Goal: Task Accomplishment & Management: Manage account settings

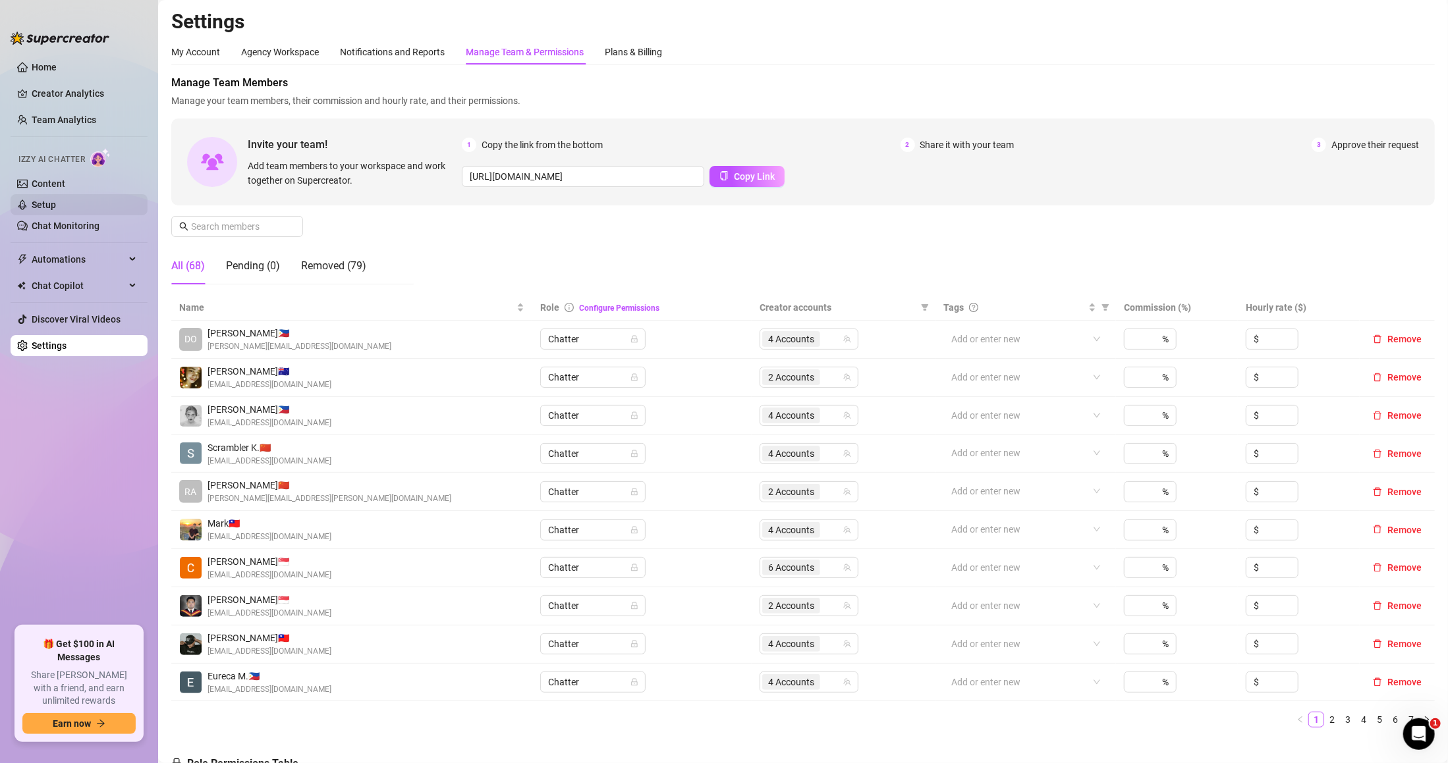
click at [56, 203] on link "Setup" at bounding box center [44, 205] width 24 height 11
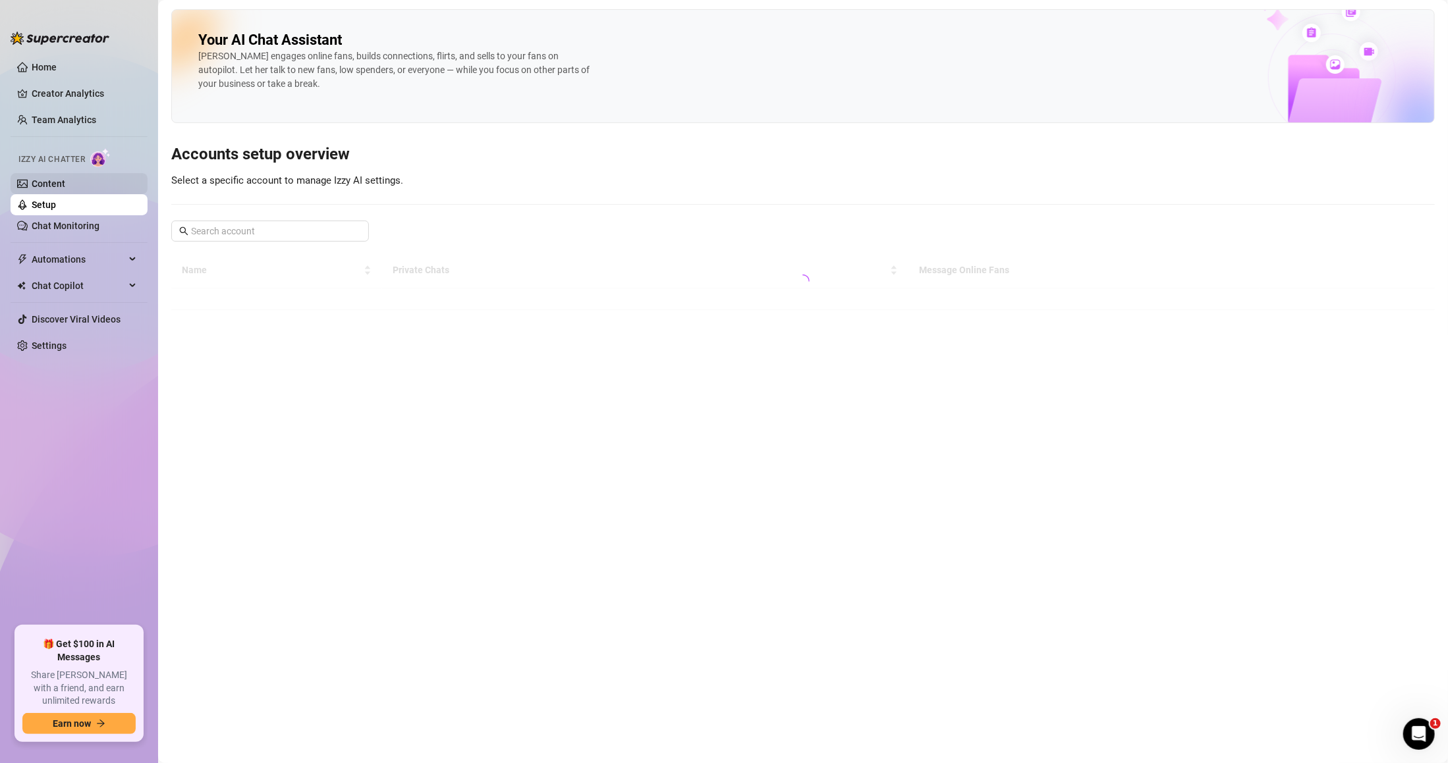
click at [65, 183] on link "Content" at bounding box center [49, 183] width 34 height 11
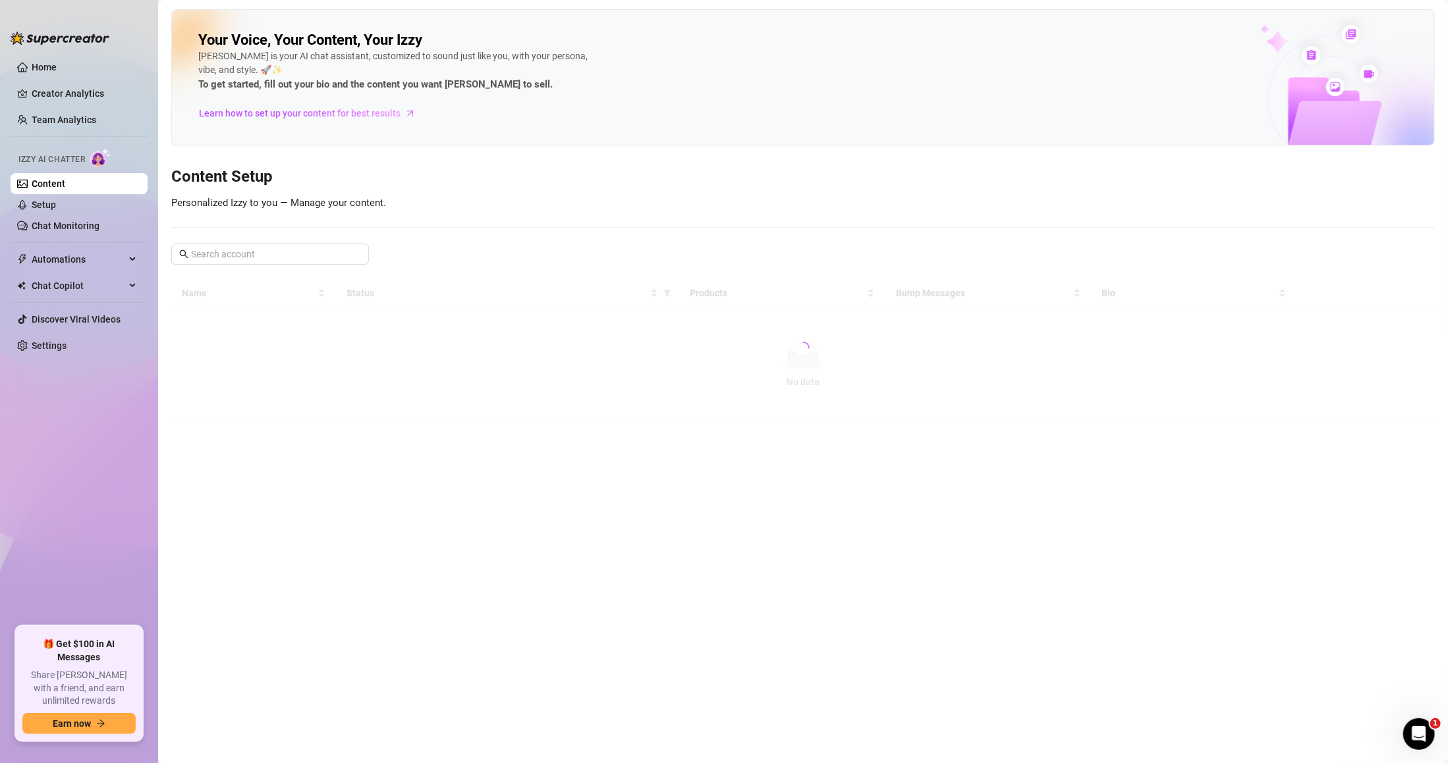
click at [65, 183] on link "Content" at bounding box center [49, 183] width 34 height 11
click at [56, 210] on link "Setup" at bounding box center [44, 205] width 24 height 11
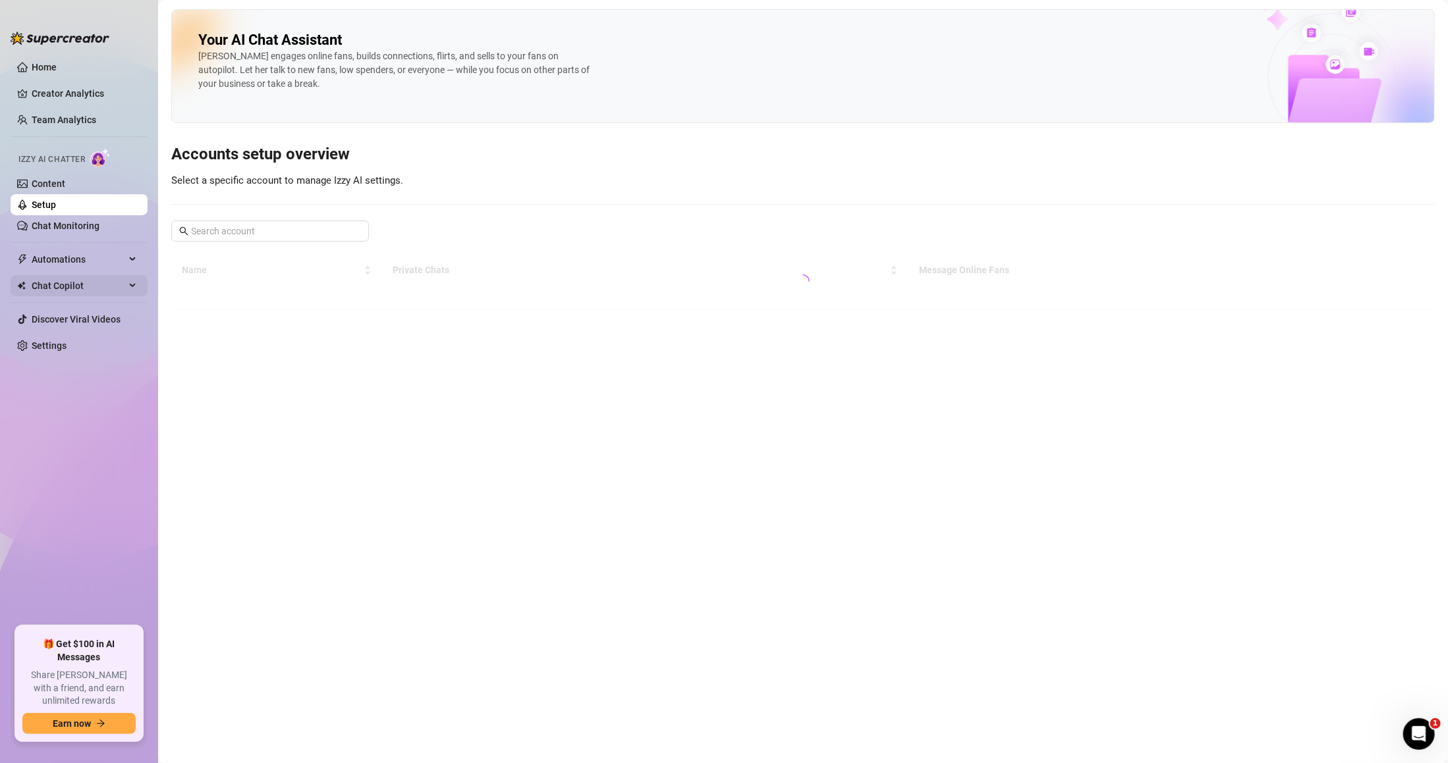
click at [117, 279] on span "Chat Copilot" at bounding box center [79, 285] width 94 height 21
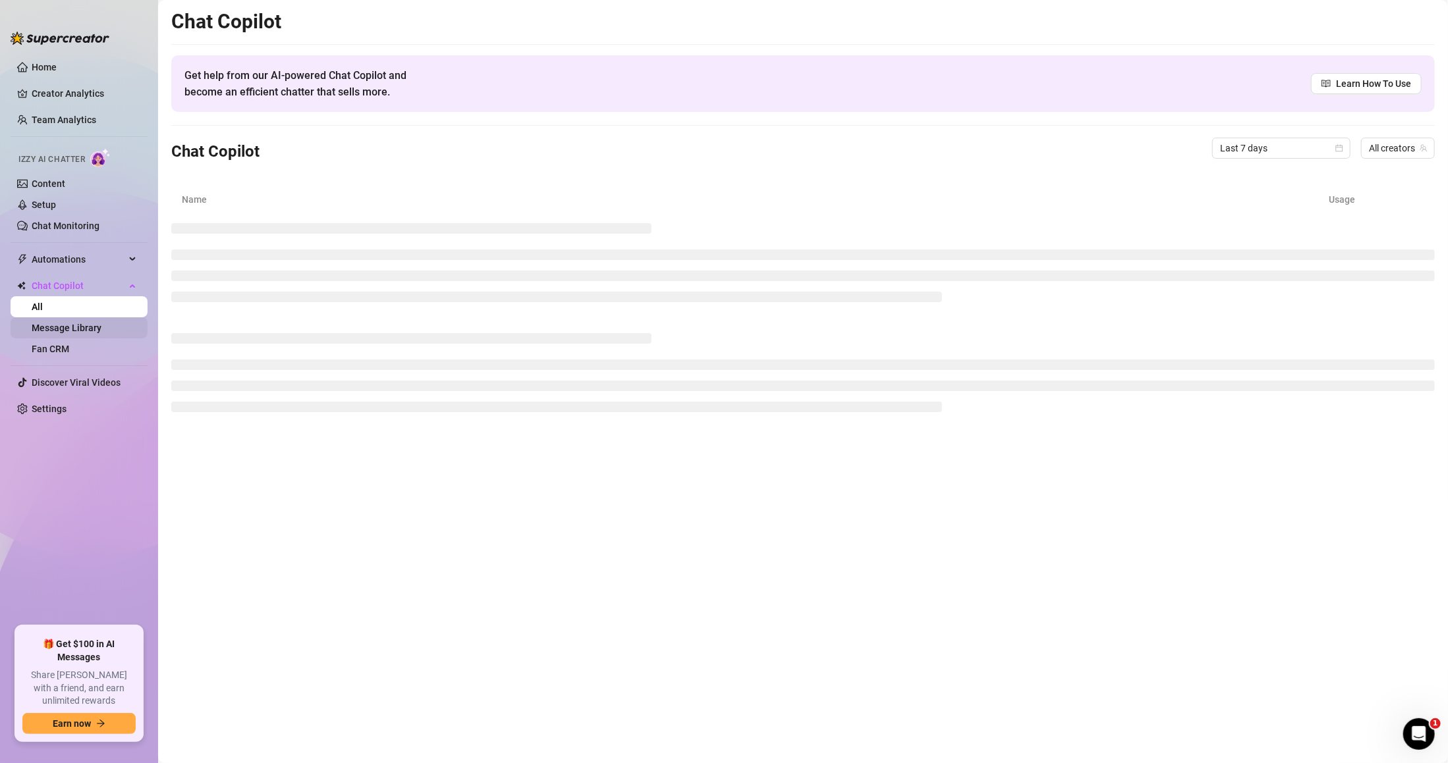
click at [101, 323] on link "Message Library" at bounding box center [67, 328] width 70 height 11
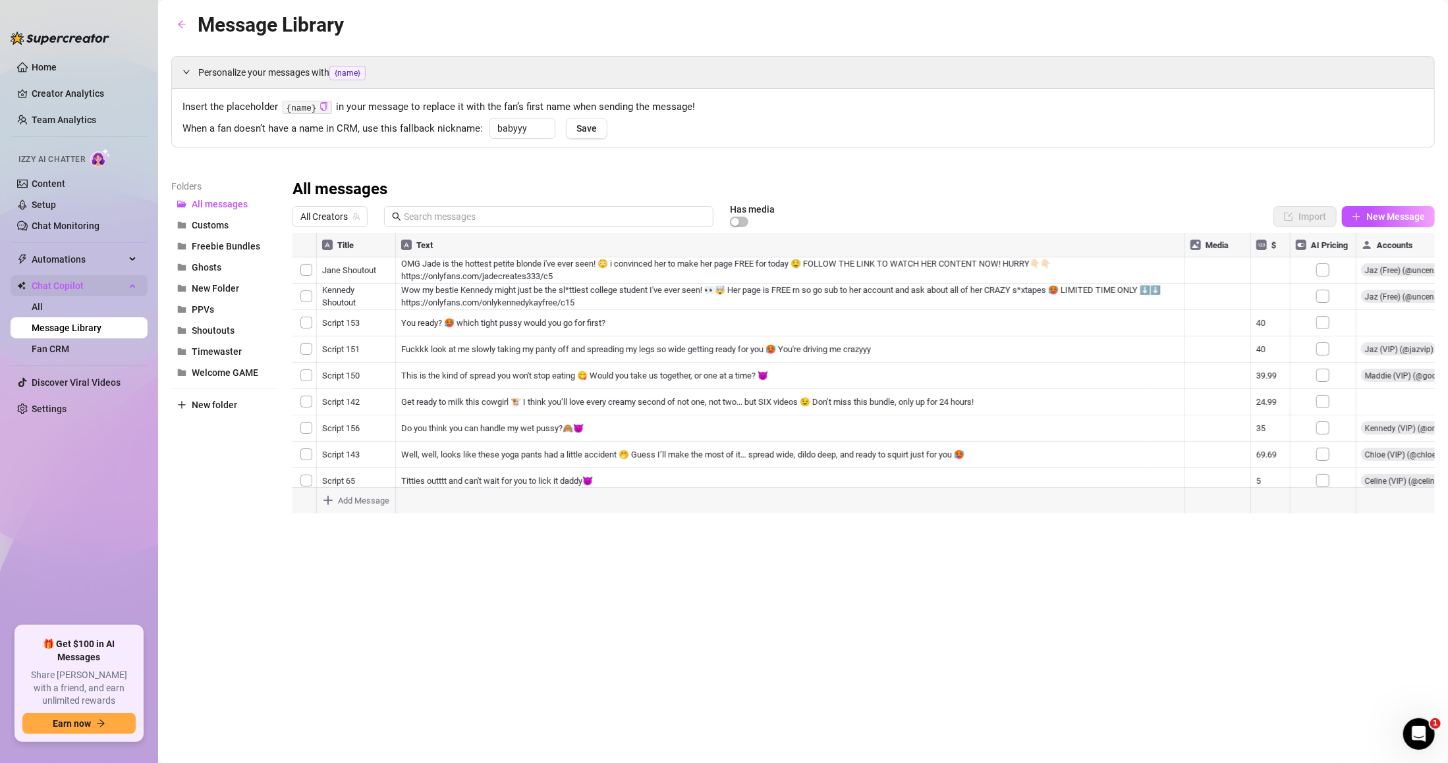
click at [116, 292] on span "Chat Copilot" at bounding box center [79, 285] width 94 height 21
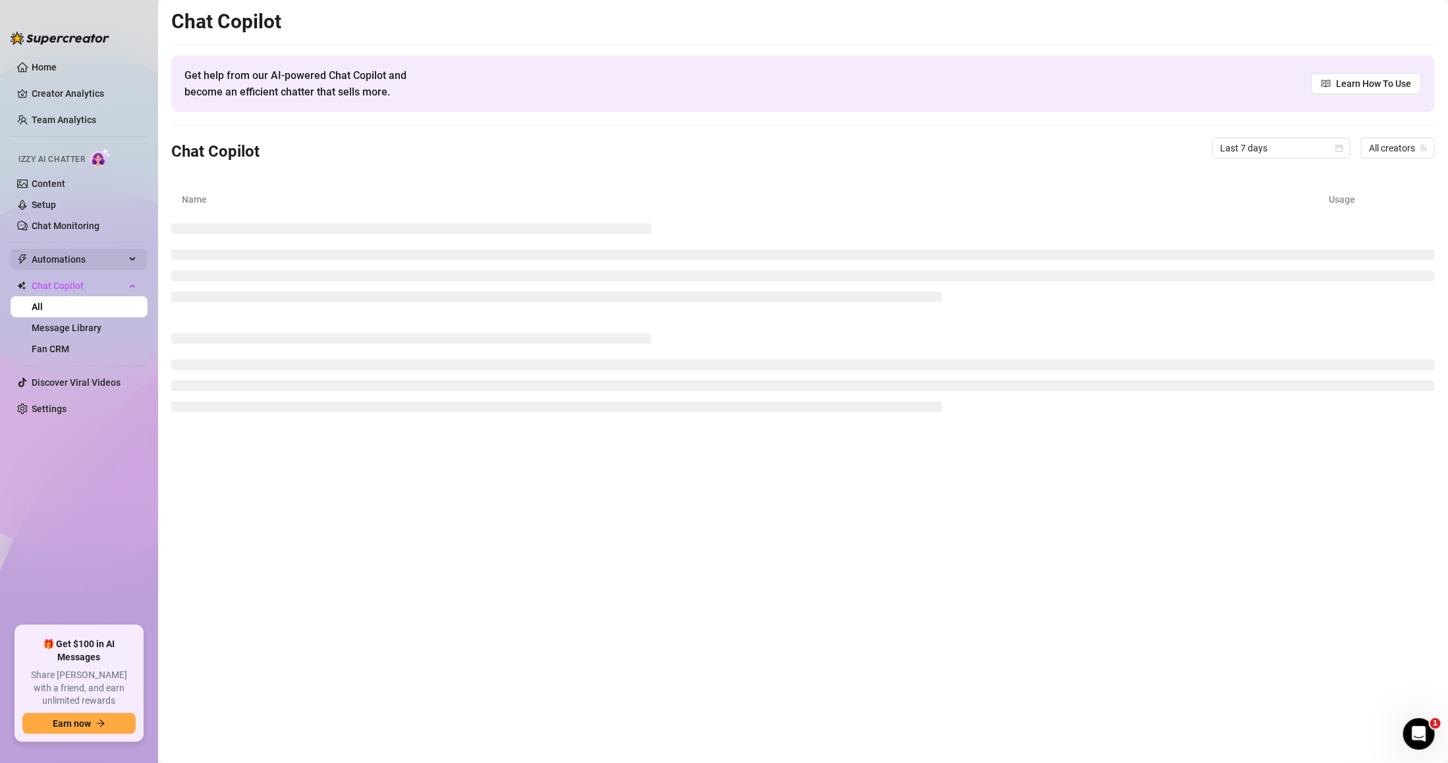
click at [107, 265] on span "Automations" at bounding box center [79, 259] width 94 height 21
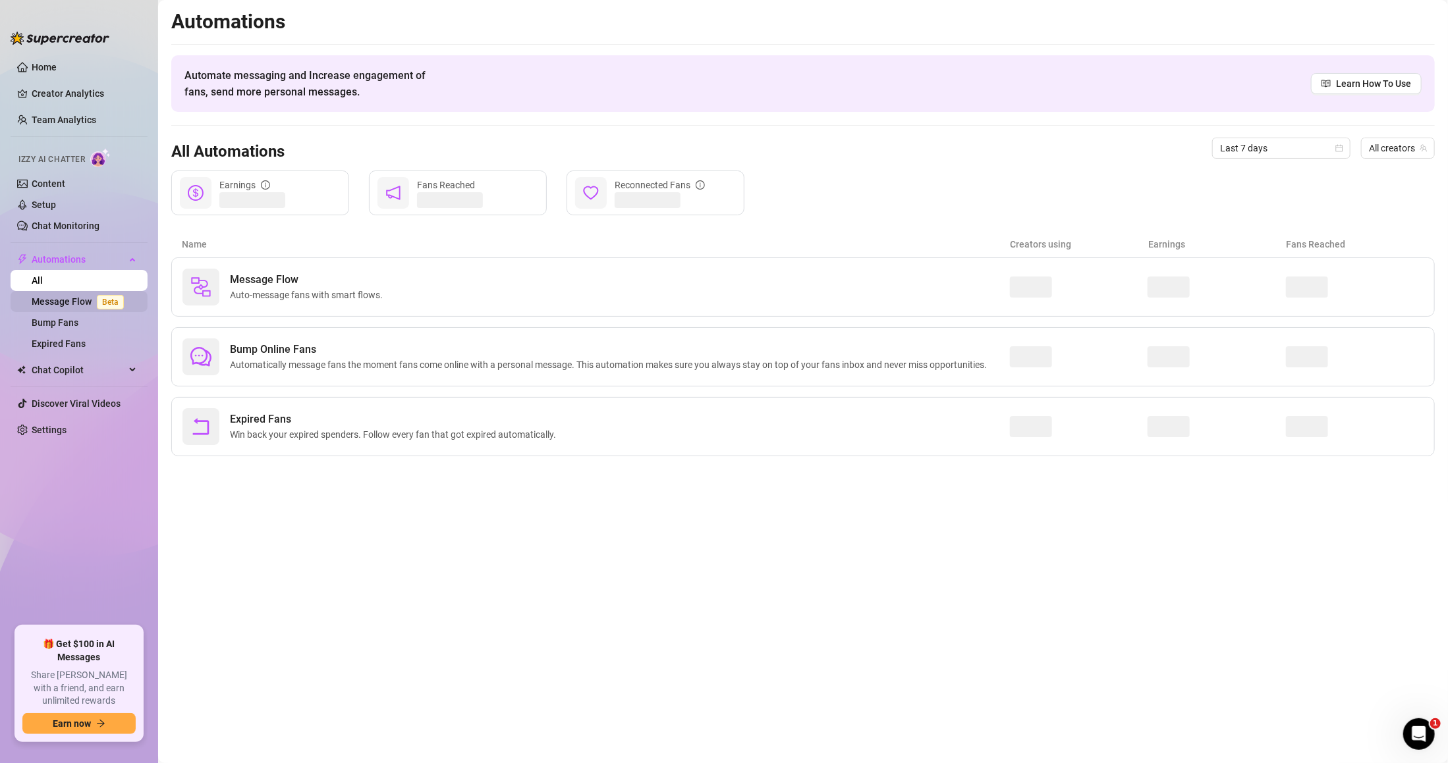
click at [116, 298] on span "Beta" at bounding box center [110, 302] width 27 height 14
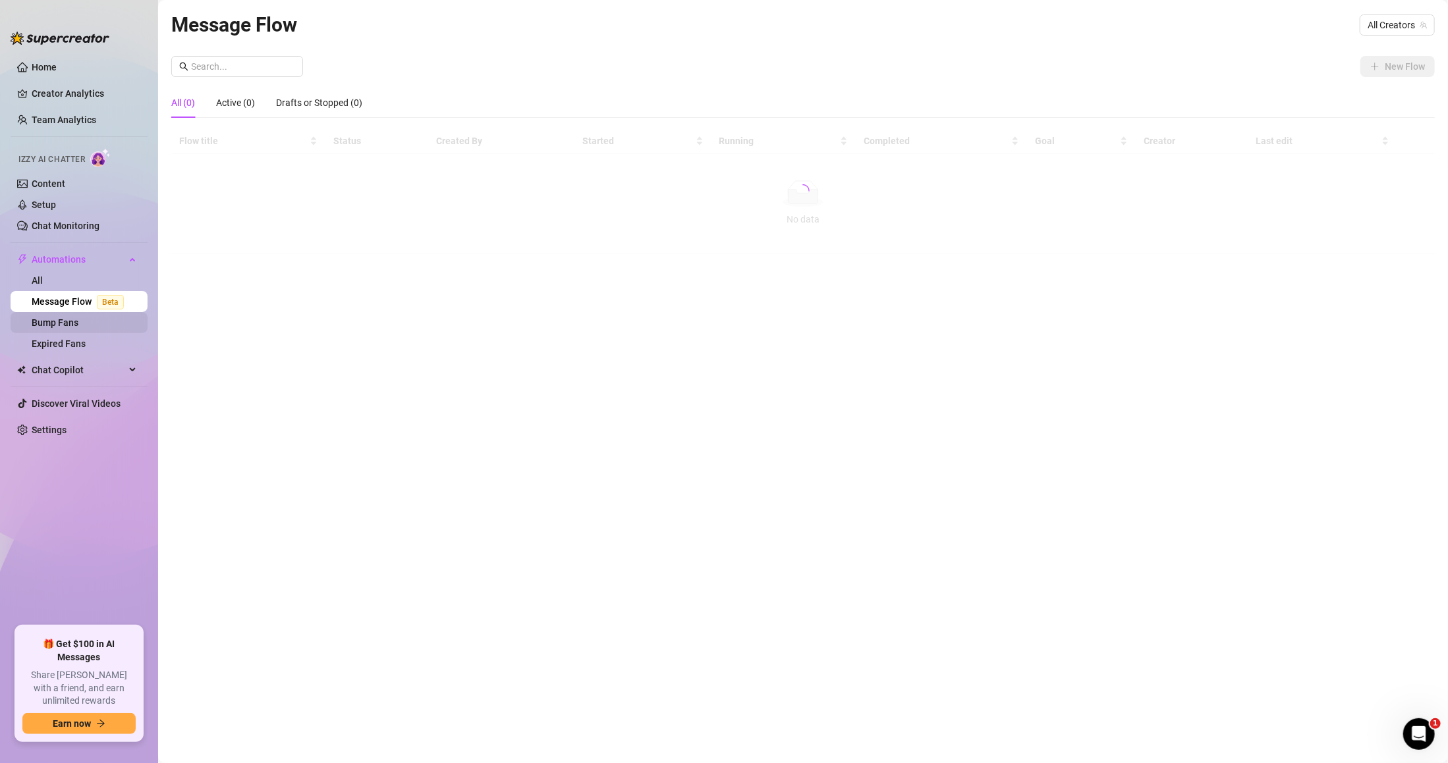
click at [78, 323] on link "Bump Fans" at bounding box center [55, 322] width 47 height 11
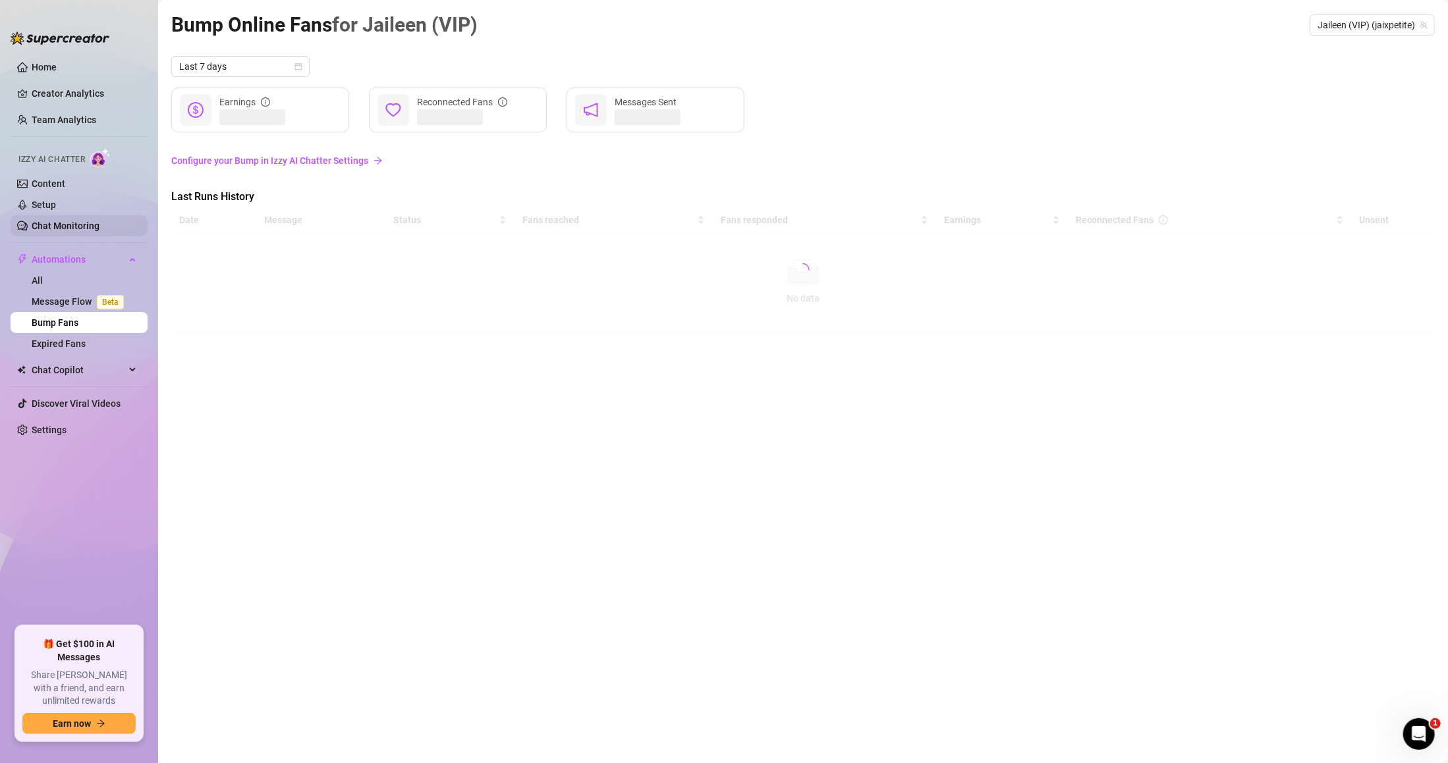
click at [96, 221] on link "Chat Monitoring" at bounding box center [66, 226] width 68 height 11
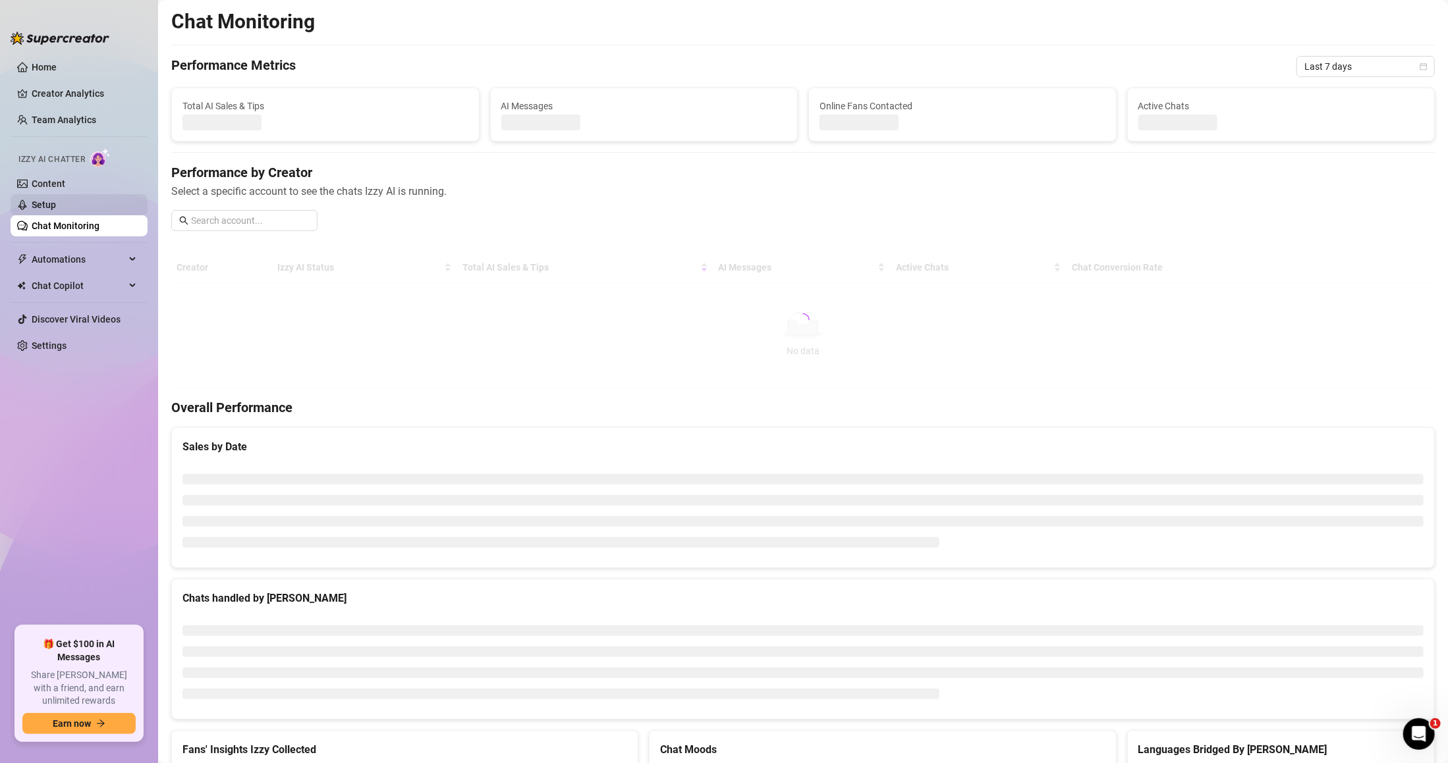
click at [56, 210] on link "Setup" at bounding box center [44, 205] width 24 height 11
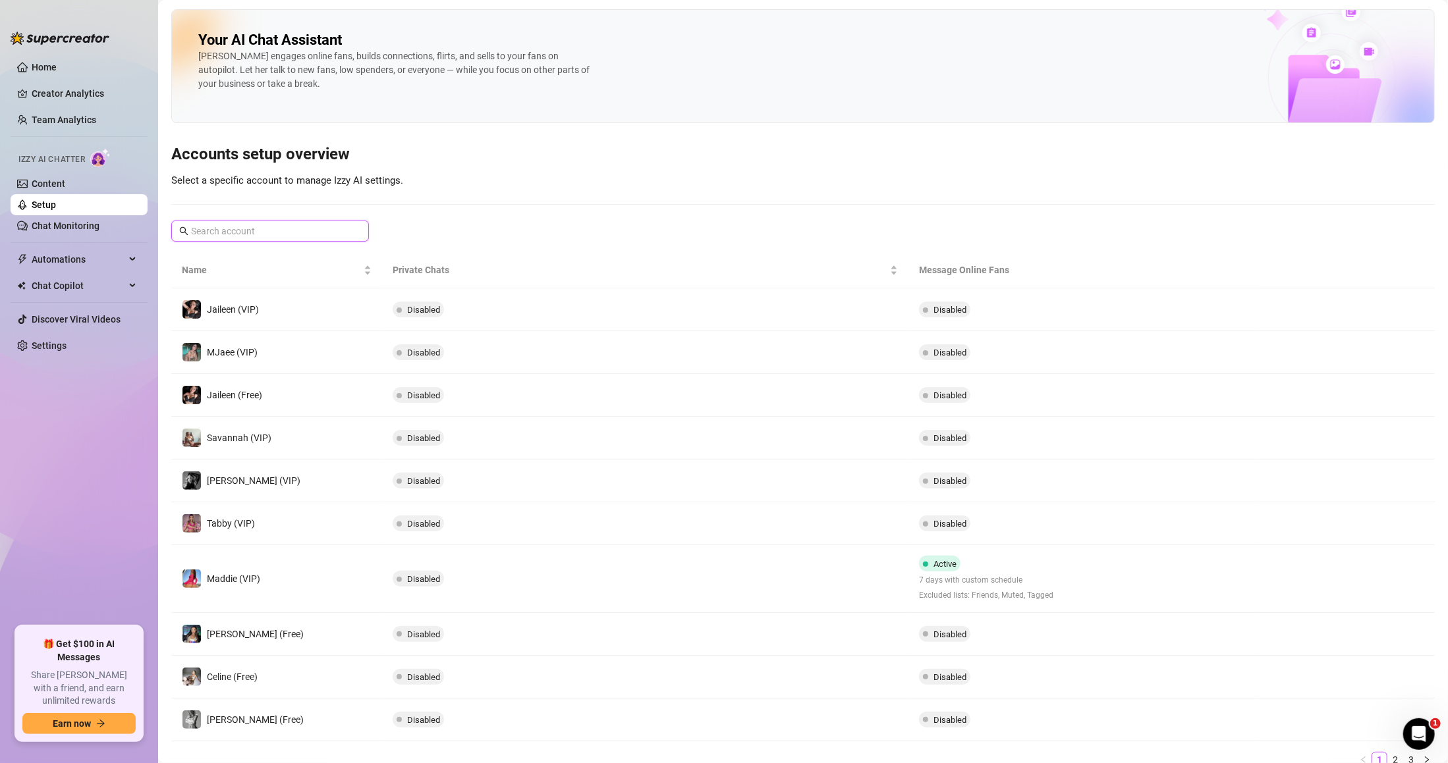
click at [234, 227] on input "text" at bounding box center [270, 231] width 159 height 14
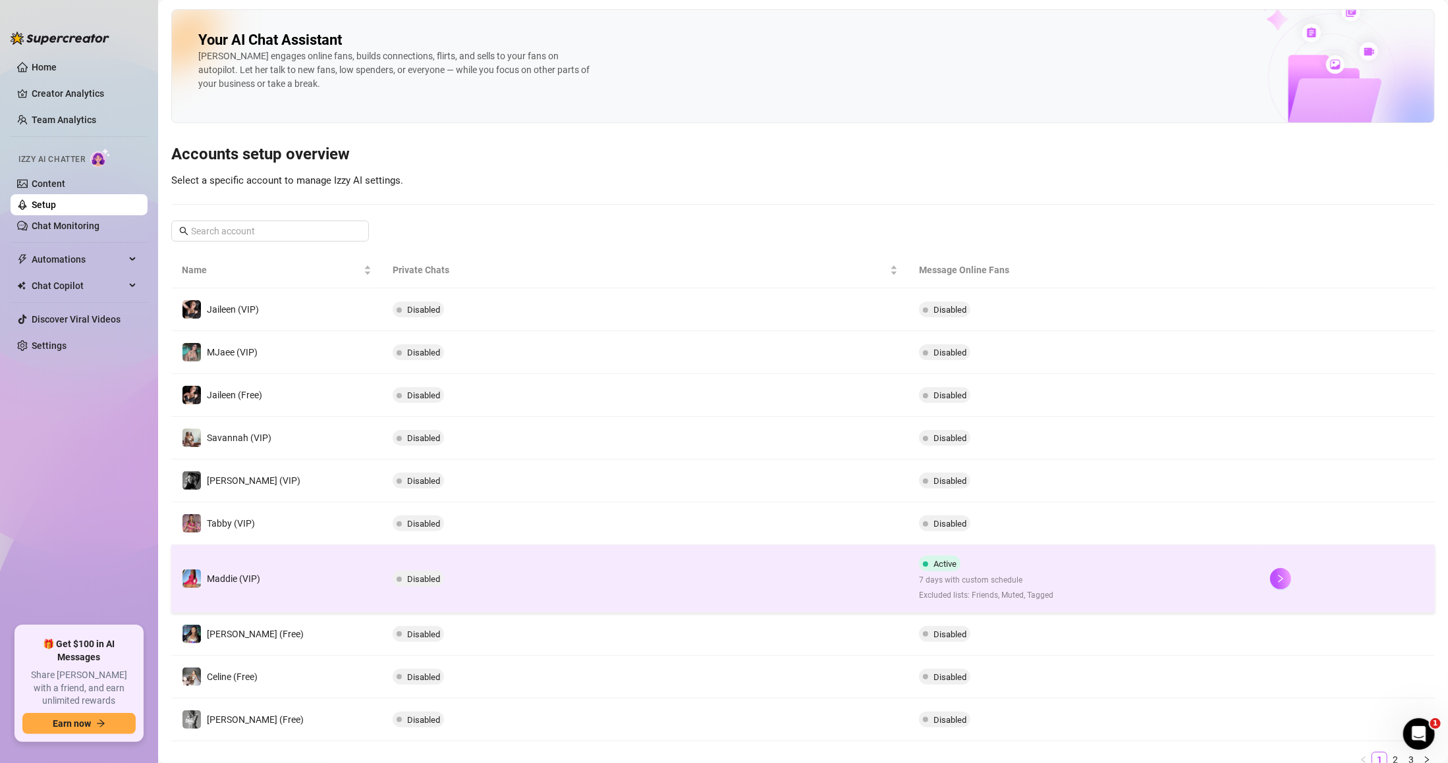
click at [663, 577] on td "Disabled" at bounding box center [645, 579] width 526 height 68
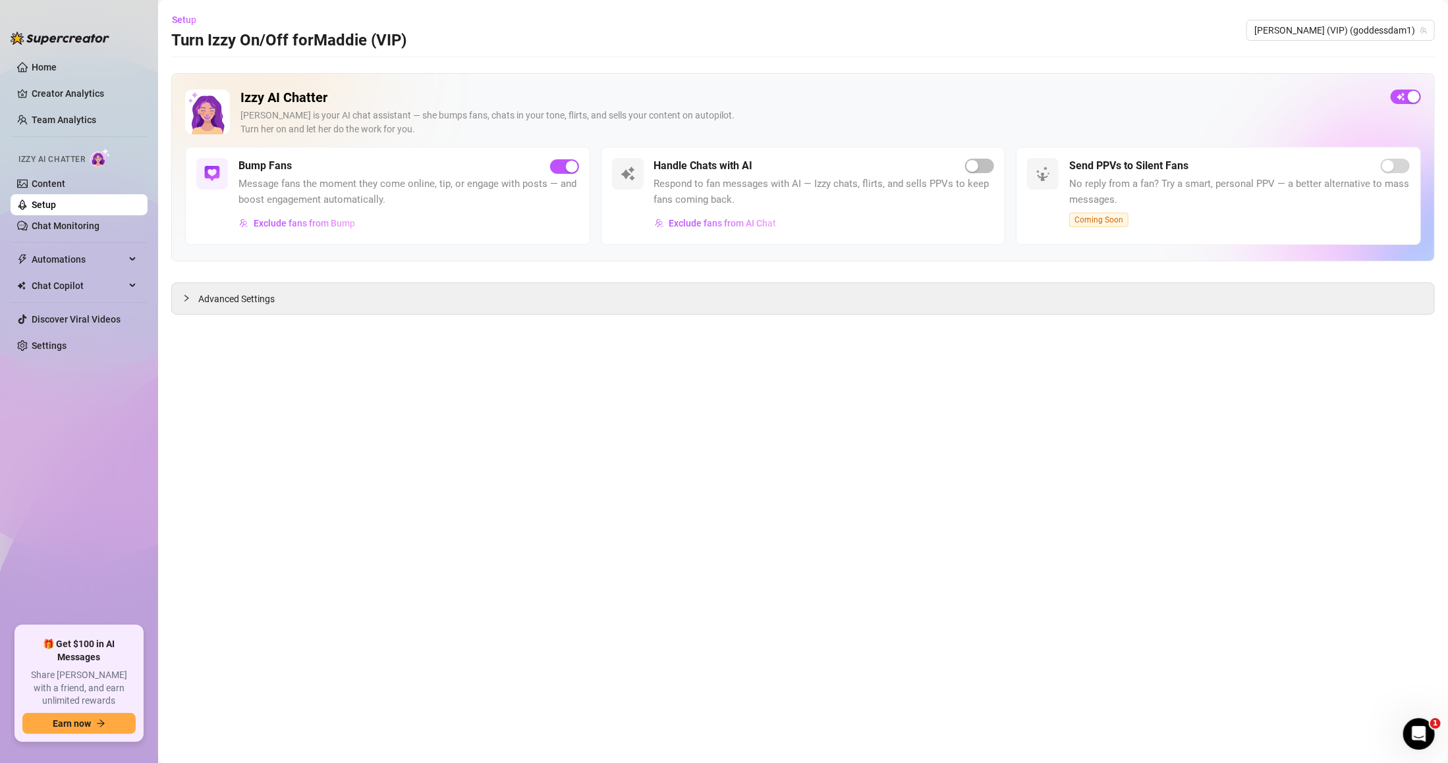
click at [56, 205] on link "Setup" at bounding box center [44, 205] width 24 height 11
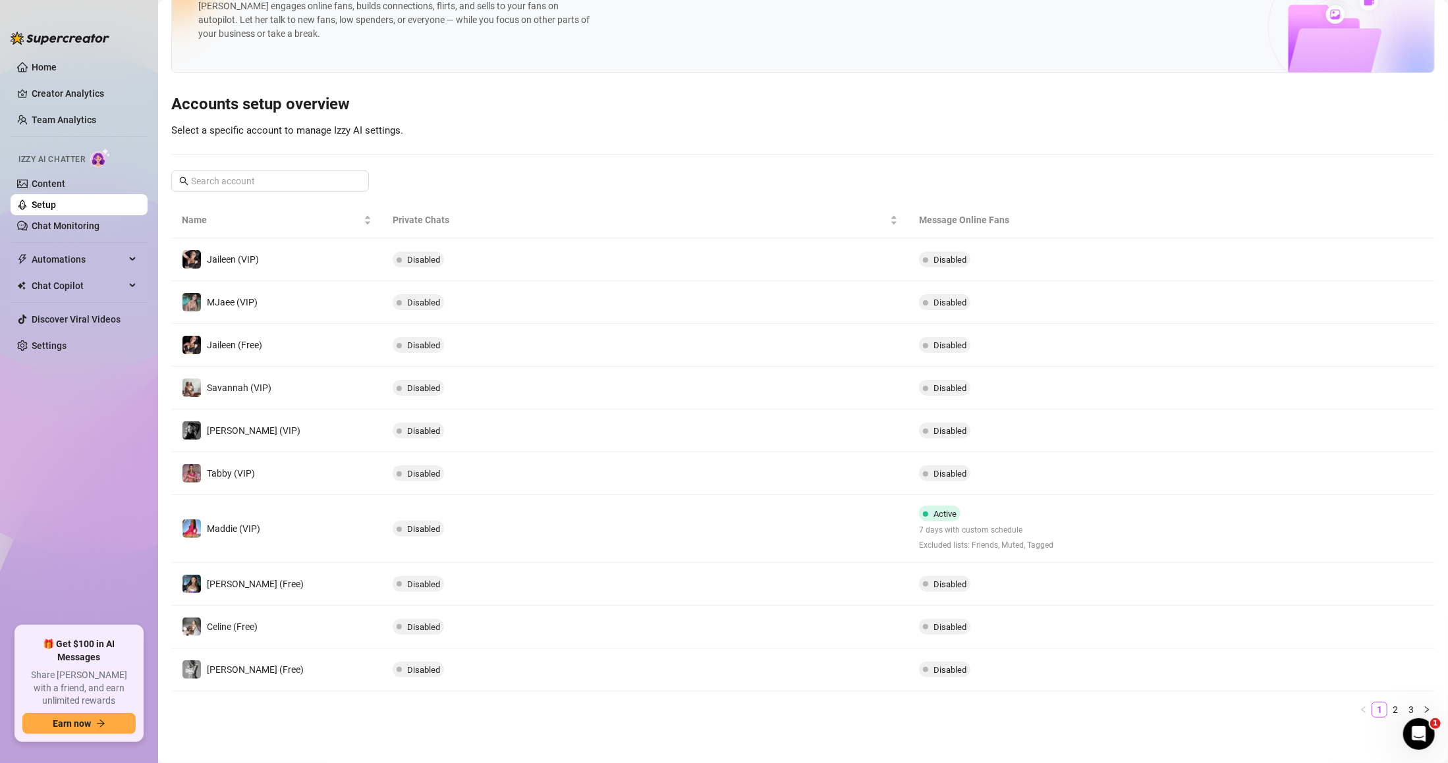
scroll to position [56, 0]
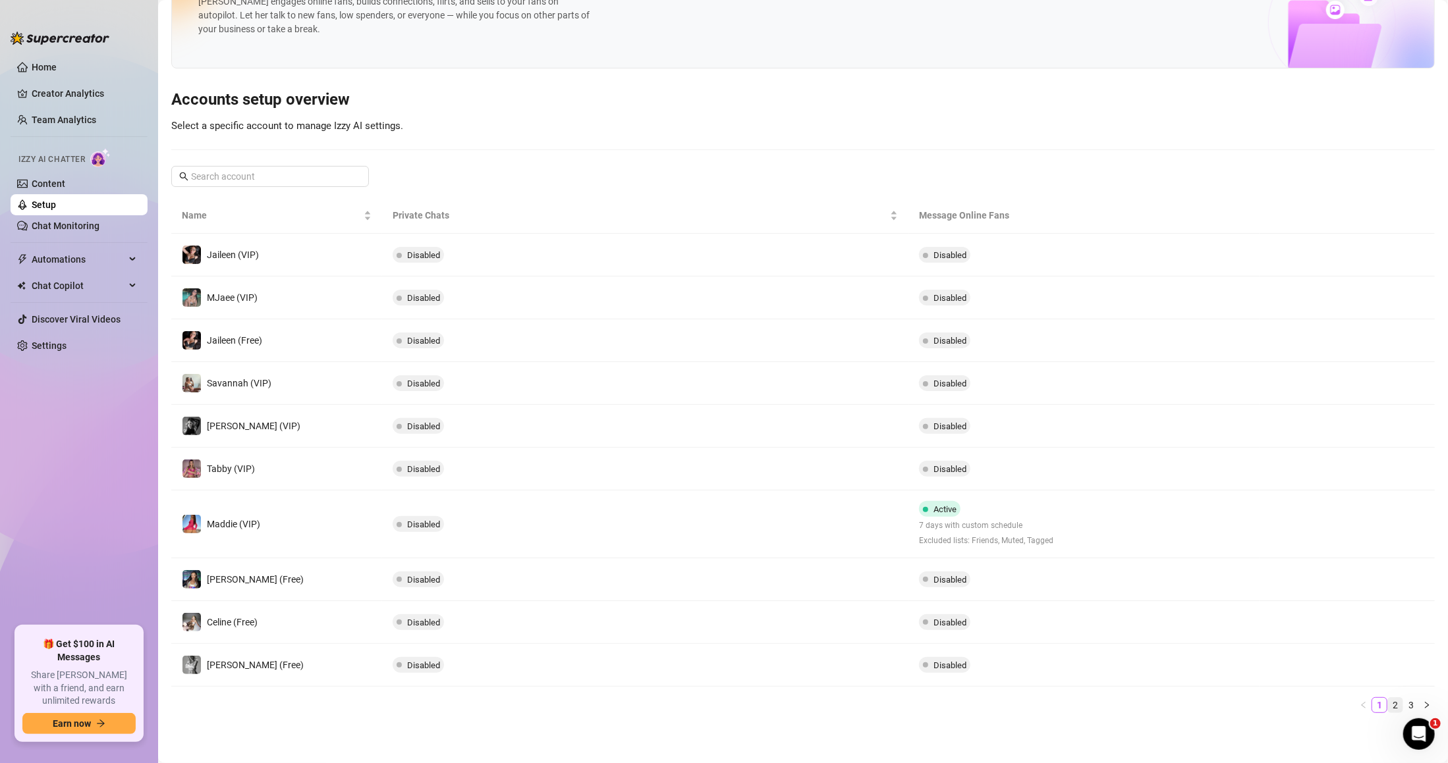
click at [1388, 711] on link "2" at bounding box center [1395, 705] width 14 height 14
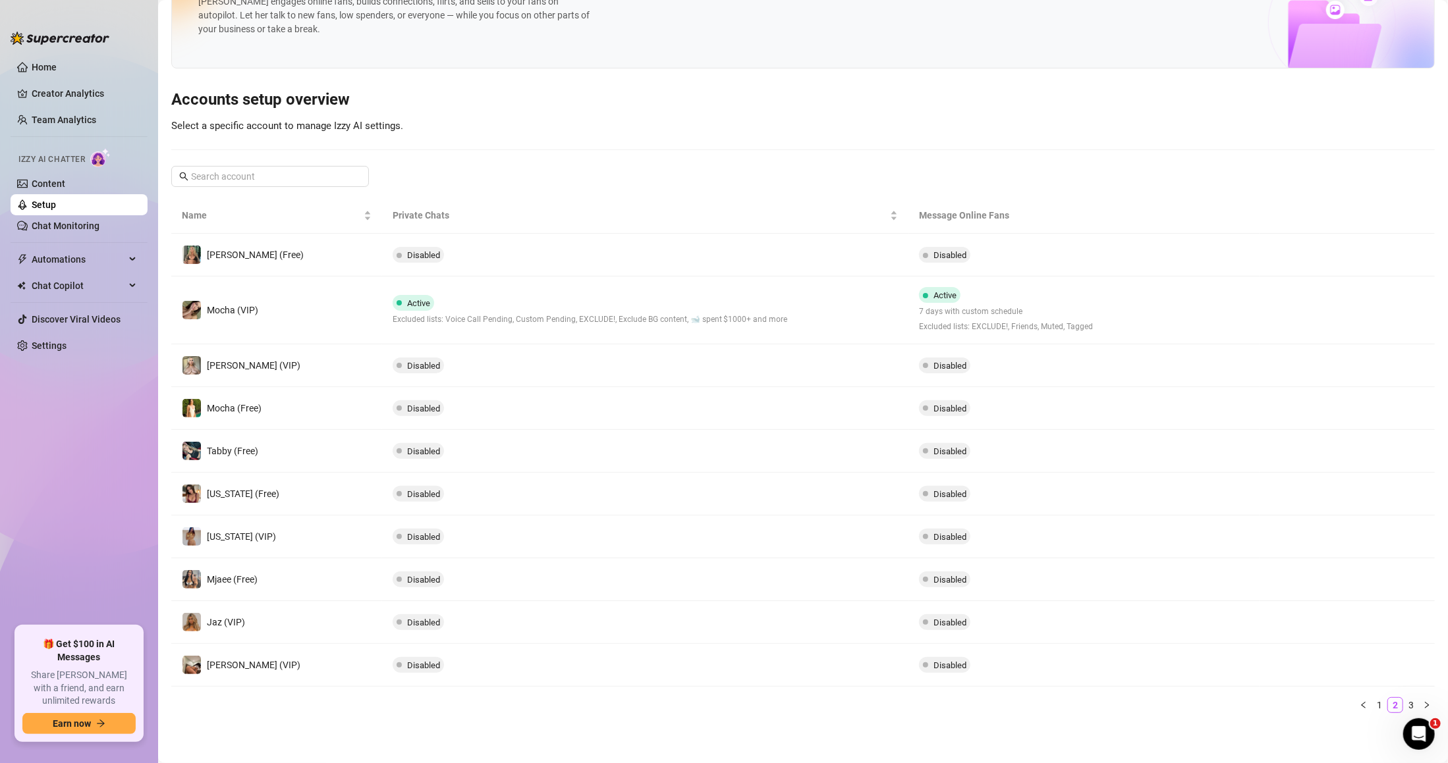
click at [56, 210] on link "Setup" at bounding box center [44, 205] width 24 height 11
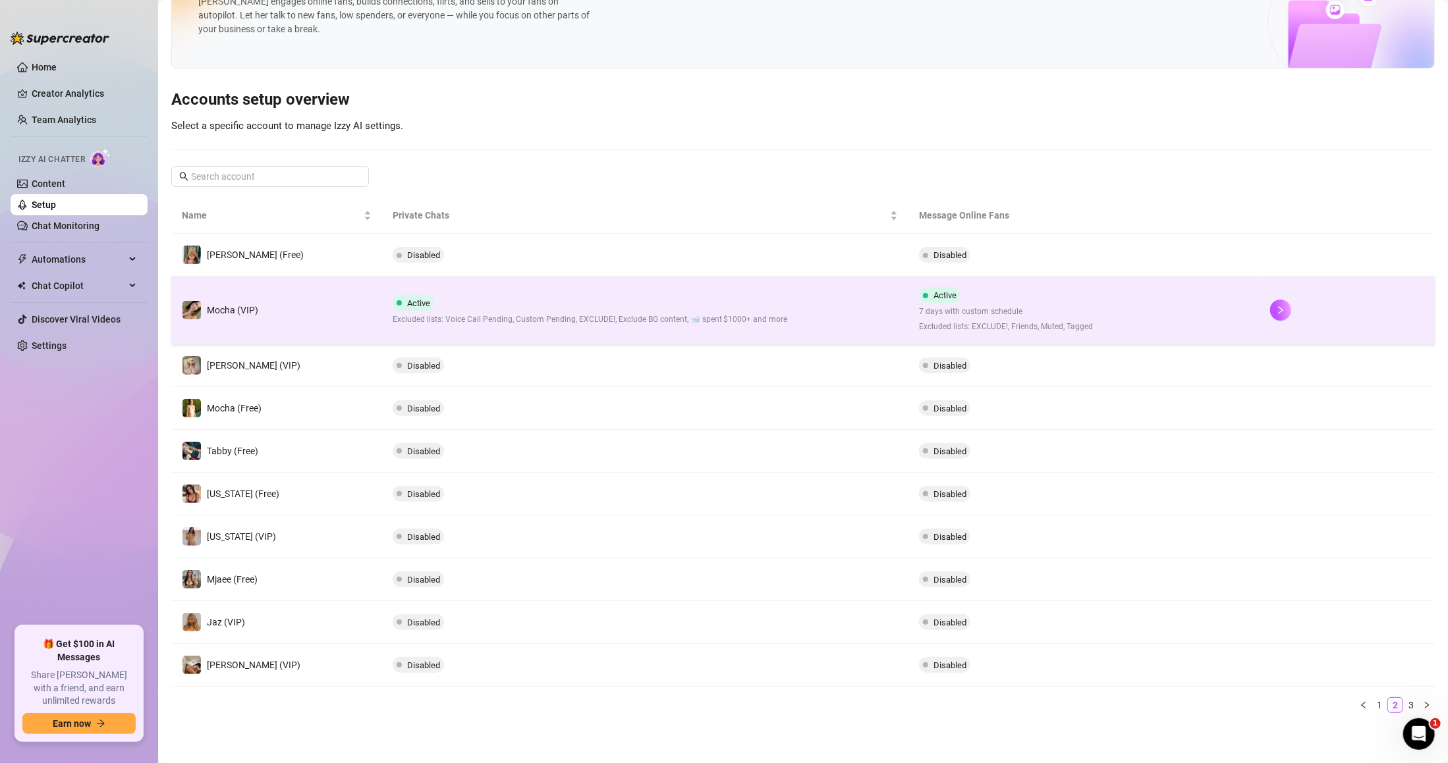
click at [665, 325] on td "Active Excluded lists: Voice Call Pending, Custom Pending, EXCLUDE!, Exclude BG…" at bounding box center [645, 311] width 526 height 68
